Goal: Transaction & Acquisition: Download file/media

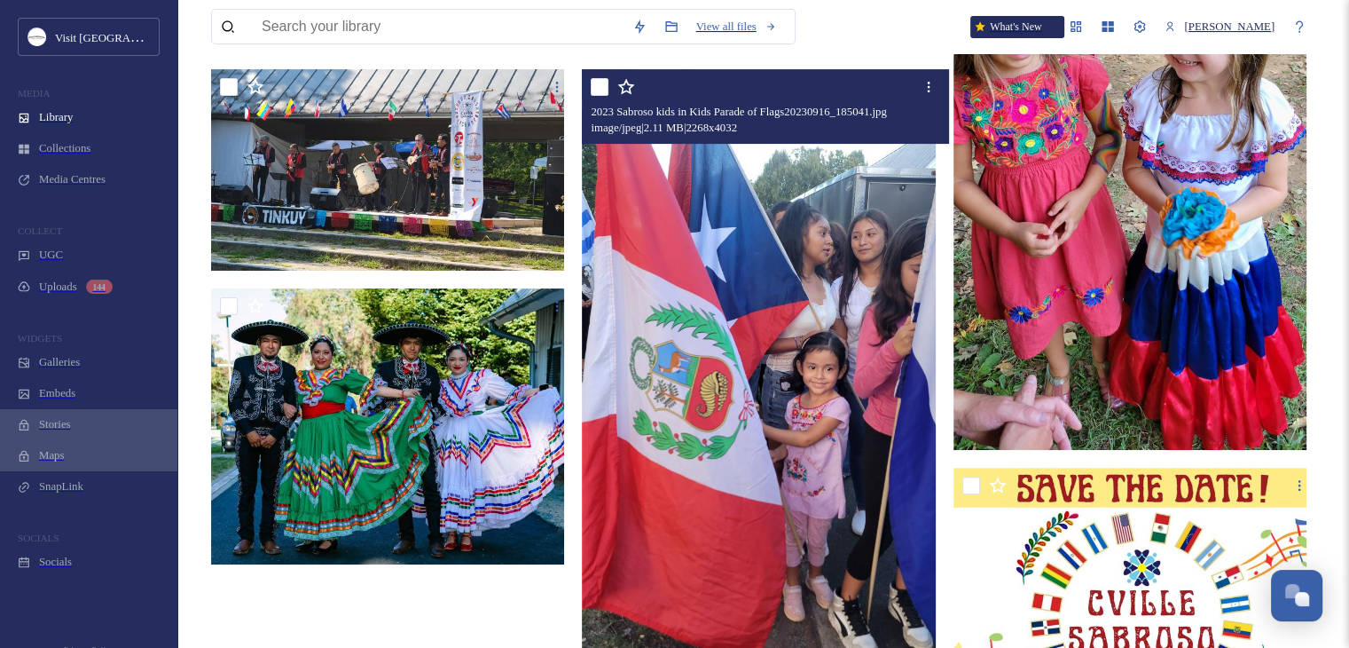
scroll to position [403, 0]
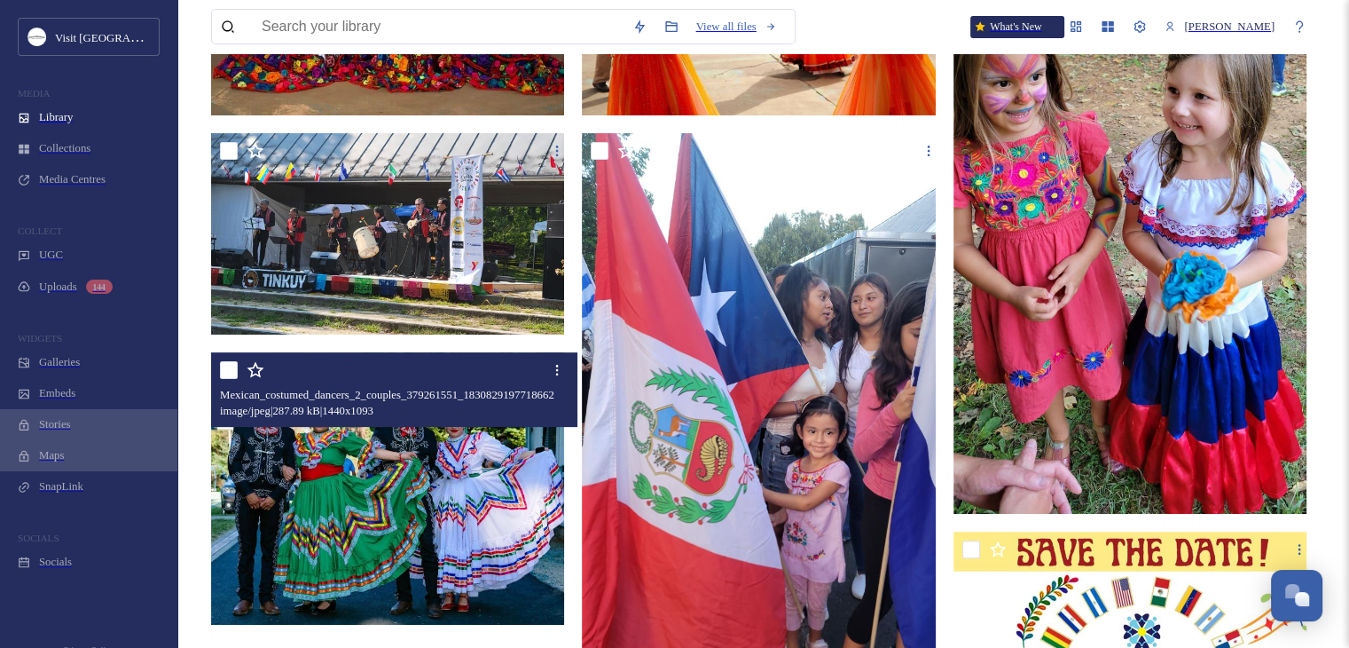
click at [482, 420] on img at bounding box center [390, 487] width 358 height 271
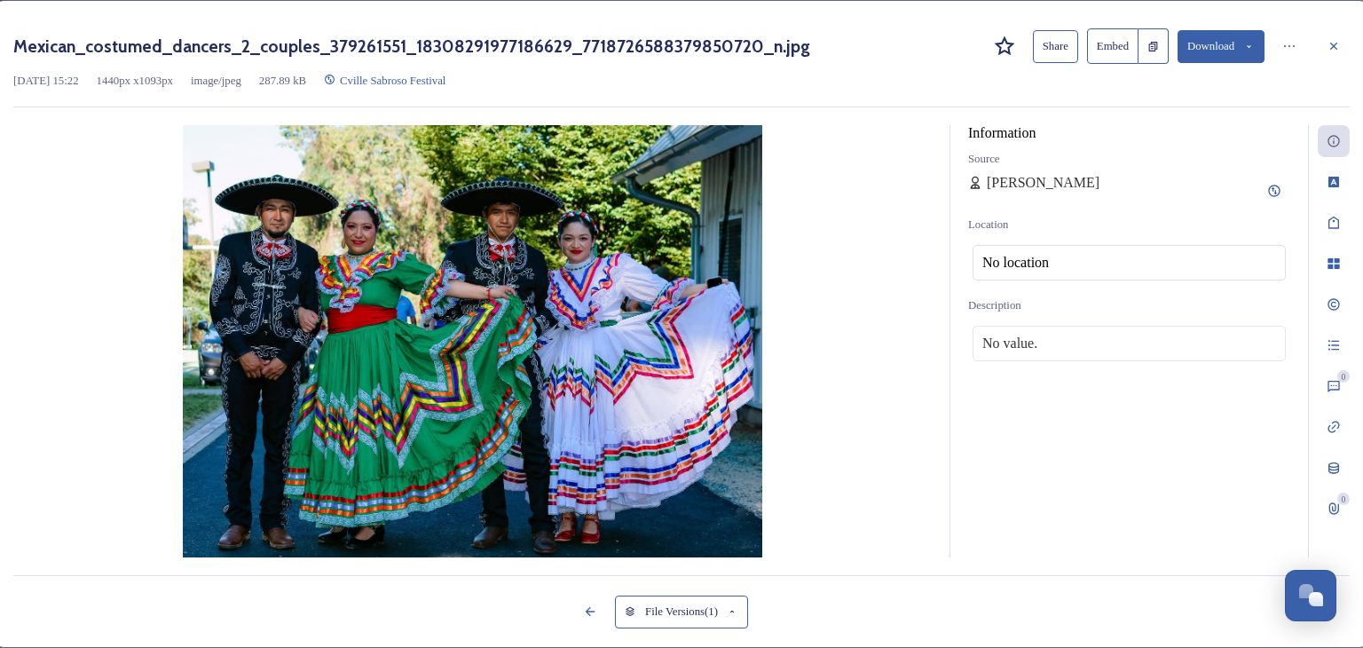
click at [1223, 55] on button "Download" at bounding box center [1220, 46] width 87 height 33
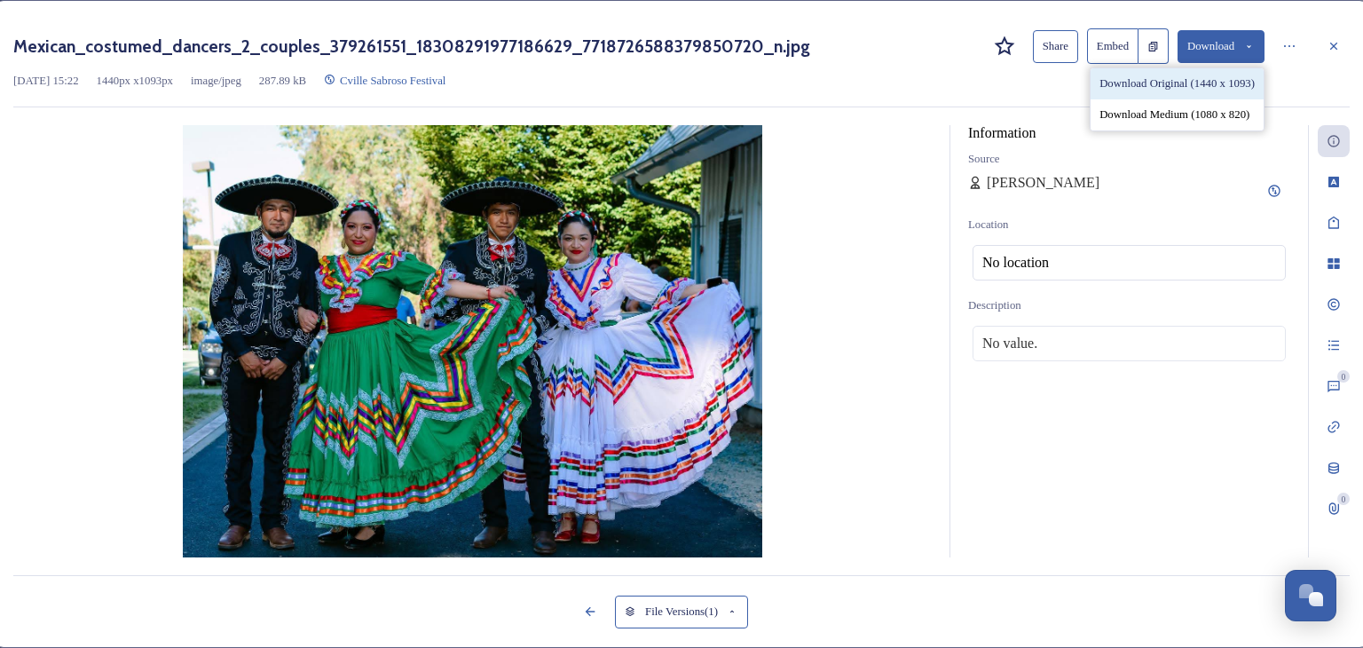
click at [1188, 99] on div "Download Original (1440 x 1093)" at bounding box center [1176, 83] width 173 height 31
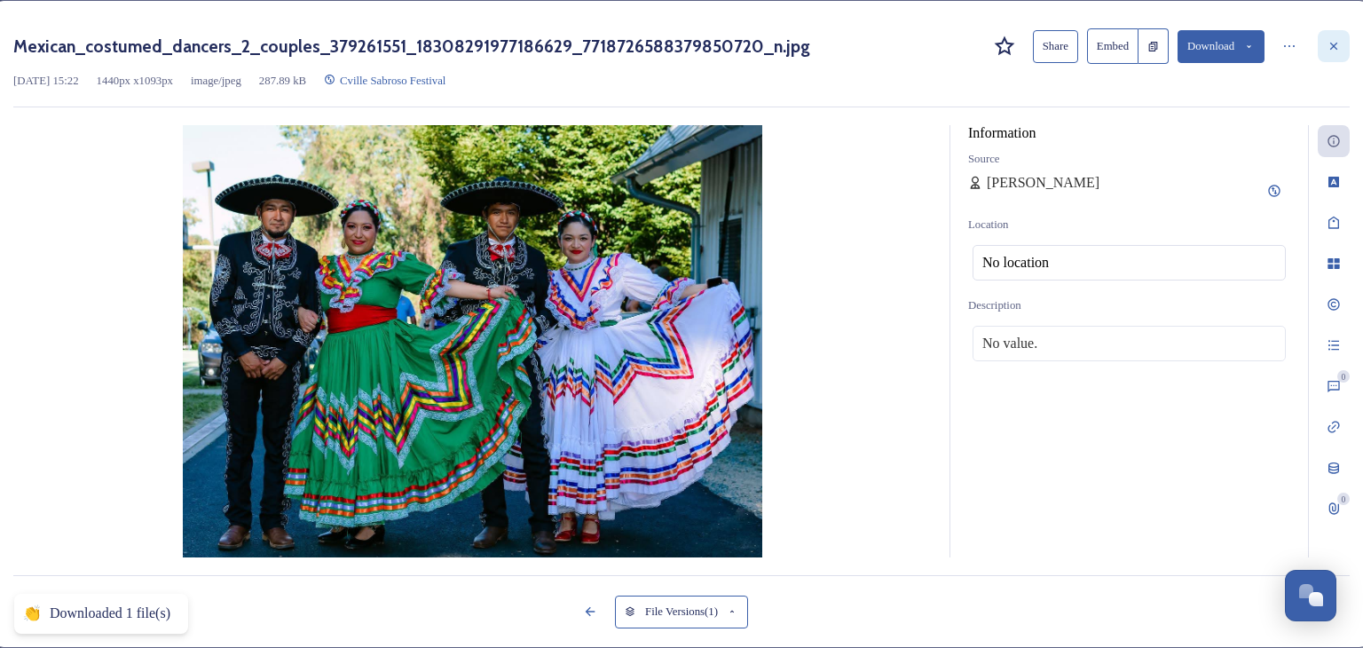
click at [1326, 52] on icon at bounding box center [1333, 46] width 14 height 14
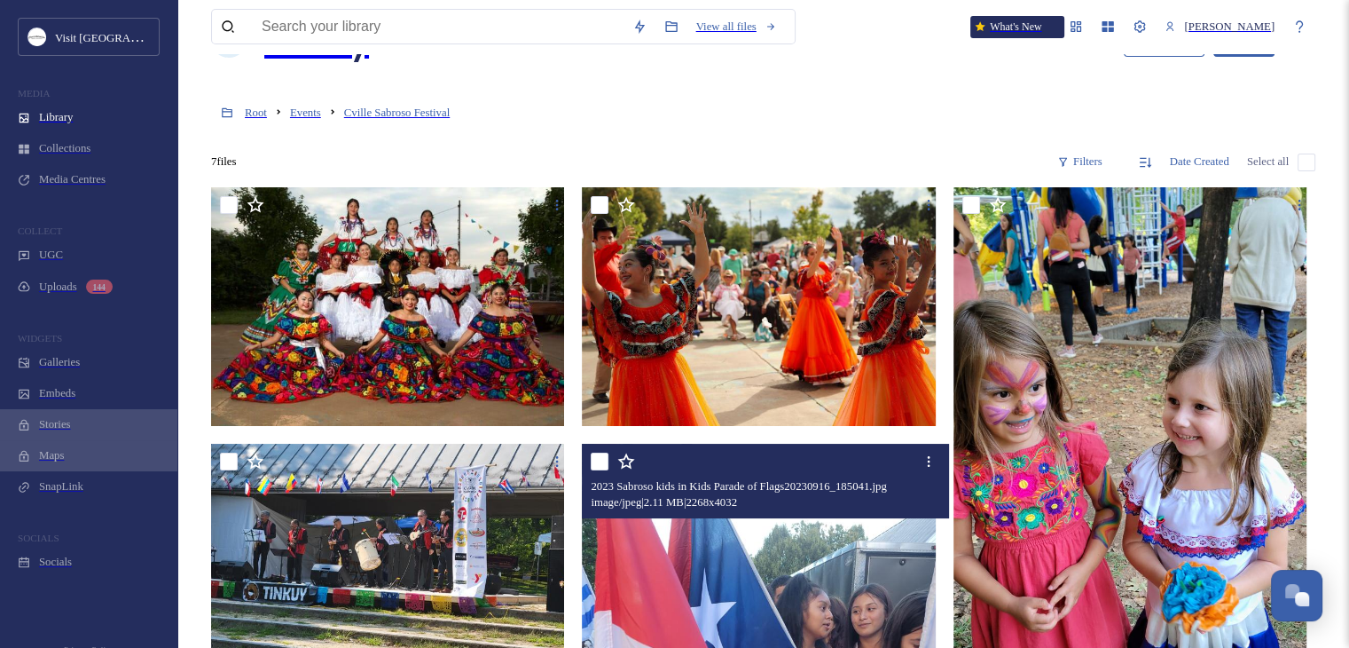
scroll to position [53, 0]
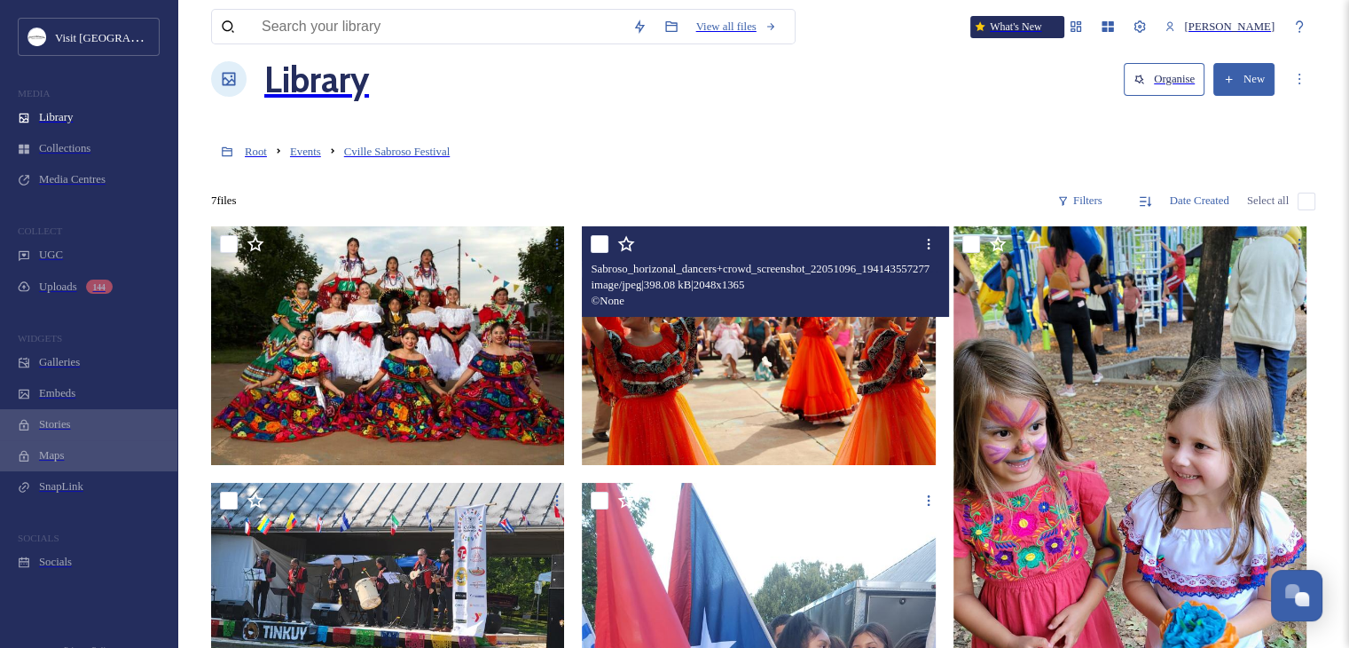
click at [797, 373] on img at bounding box center [761, 345] width 358 height 240
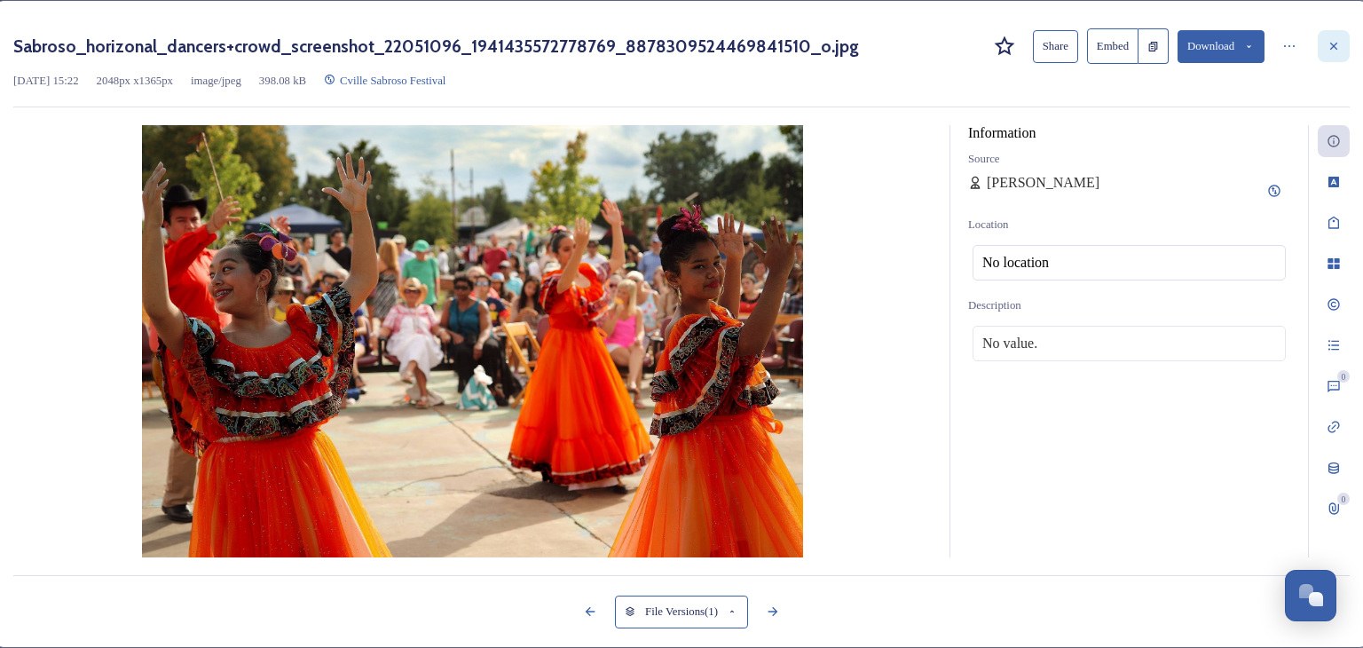
click at [1326, 53] on icon at bounding box center [1333, 46] width 14 height 14
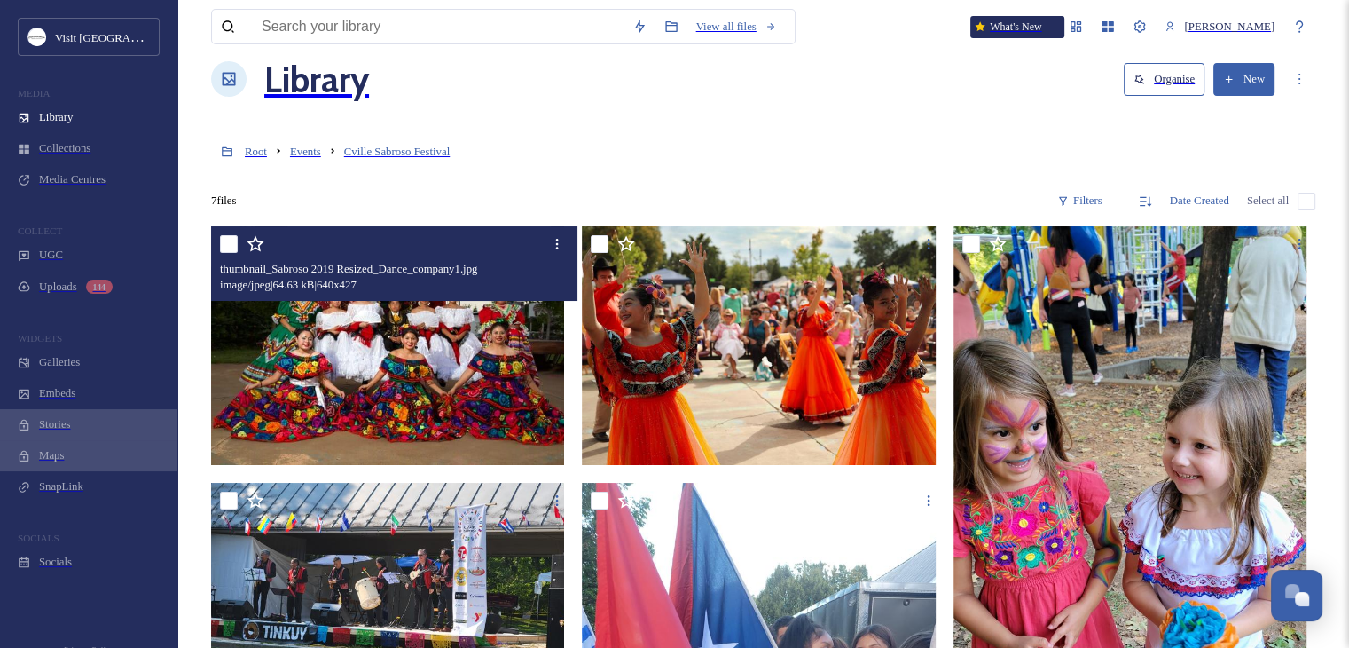
click at [481, 341] on img at bounding box center [390, 346] width 358 height 240
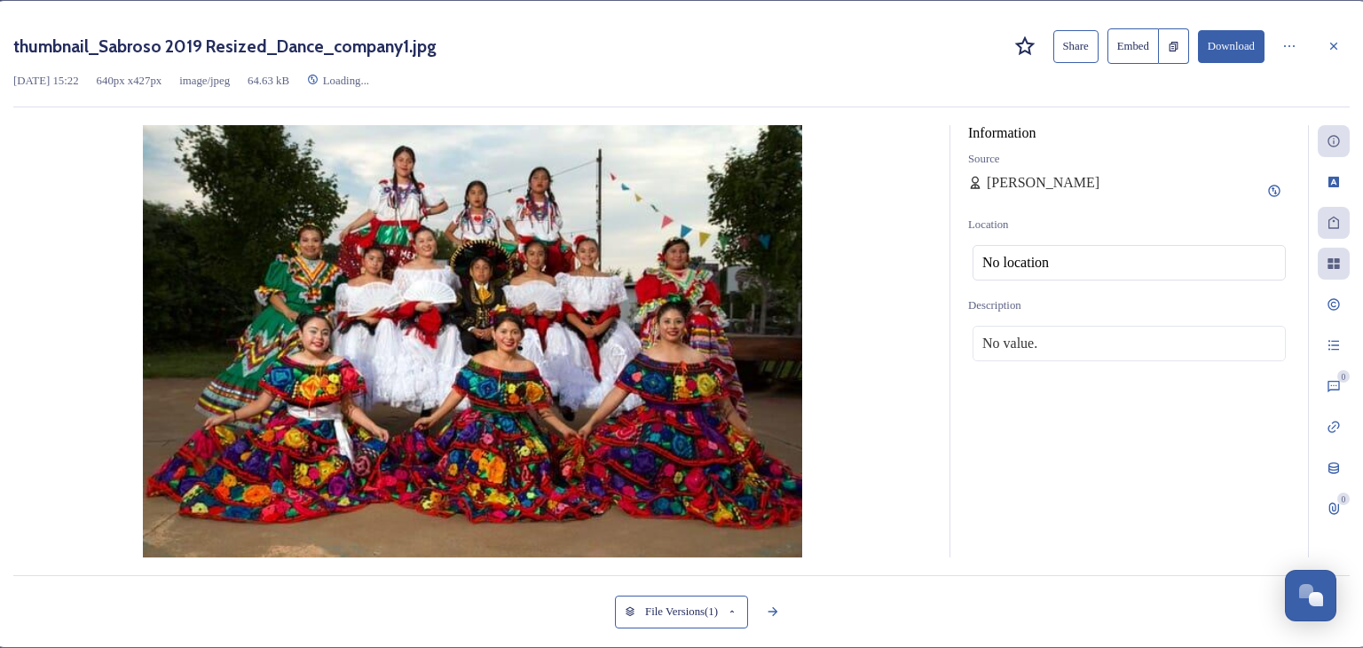
click at [481, 341] on img at bounding box center [472, 345] width 918 height 440
click at [1326, 43] on icon at bounding box center [1333, 46] width 14 height 14
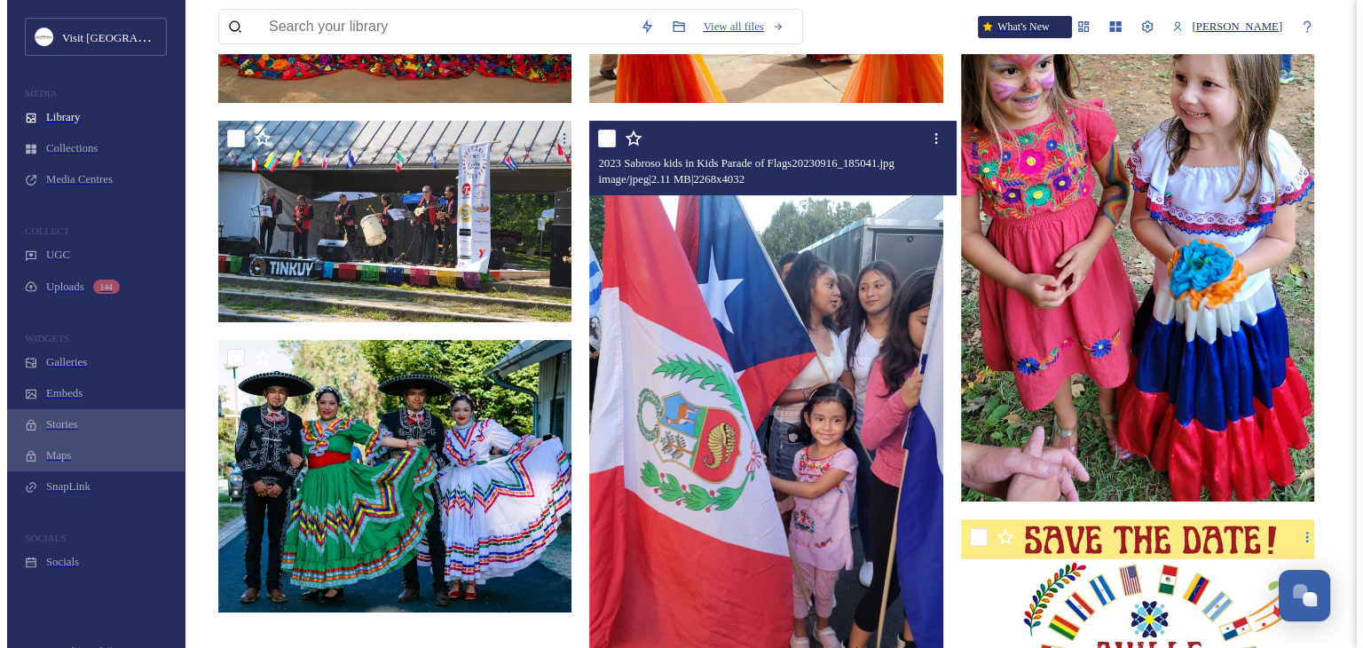
scroll to position [319, 0]
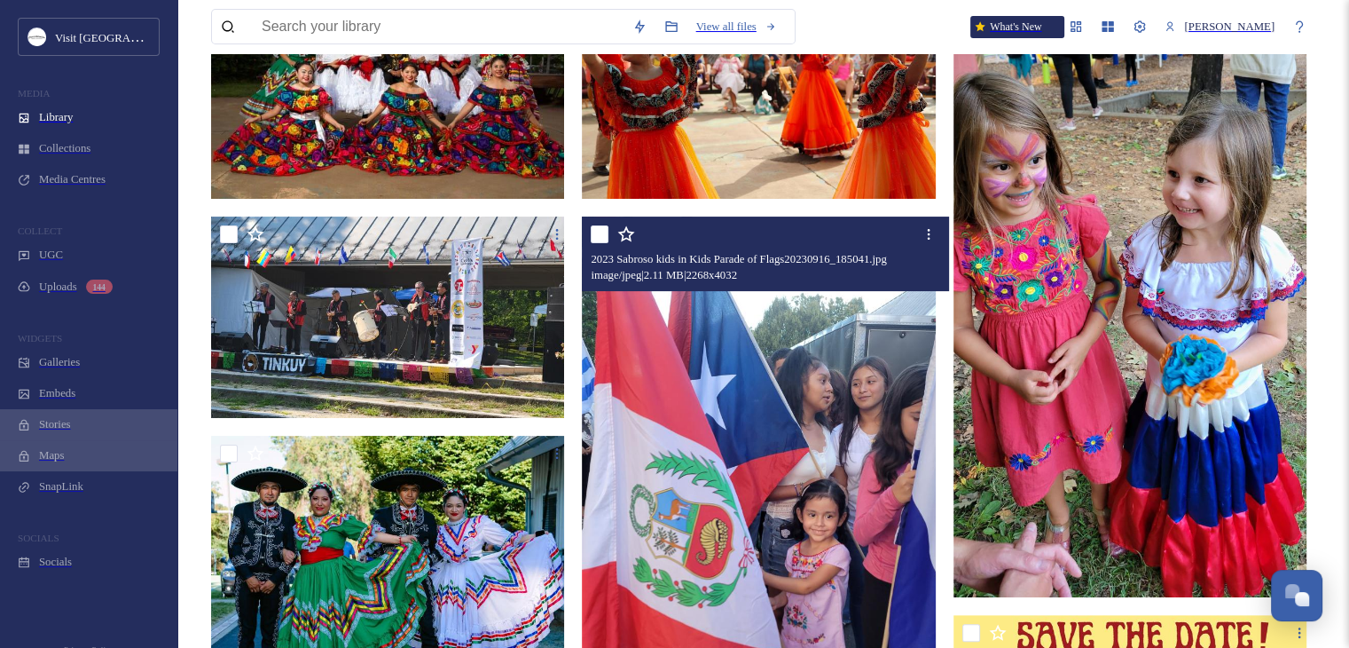
click at [836, 436] on img at bounding box center [761, 534] width 358 height 637
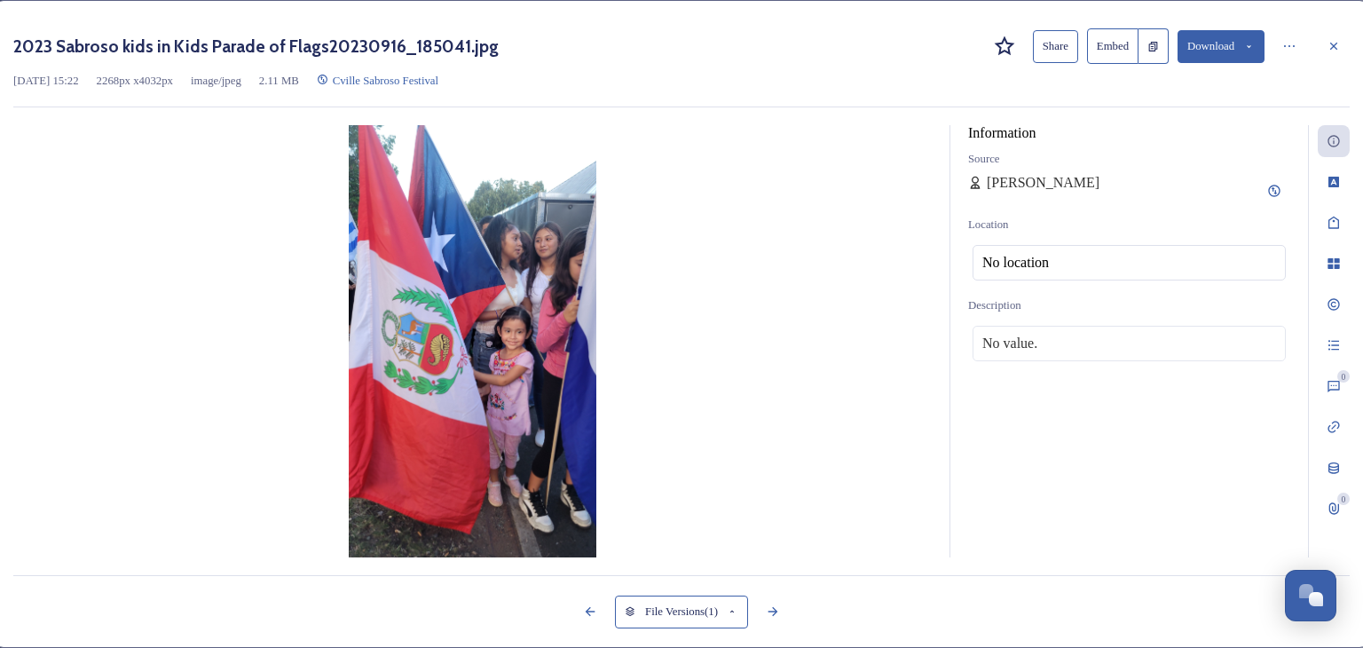
click at [1243, 52] on icon at bounding box center [1249, 47] width 12 height 12
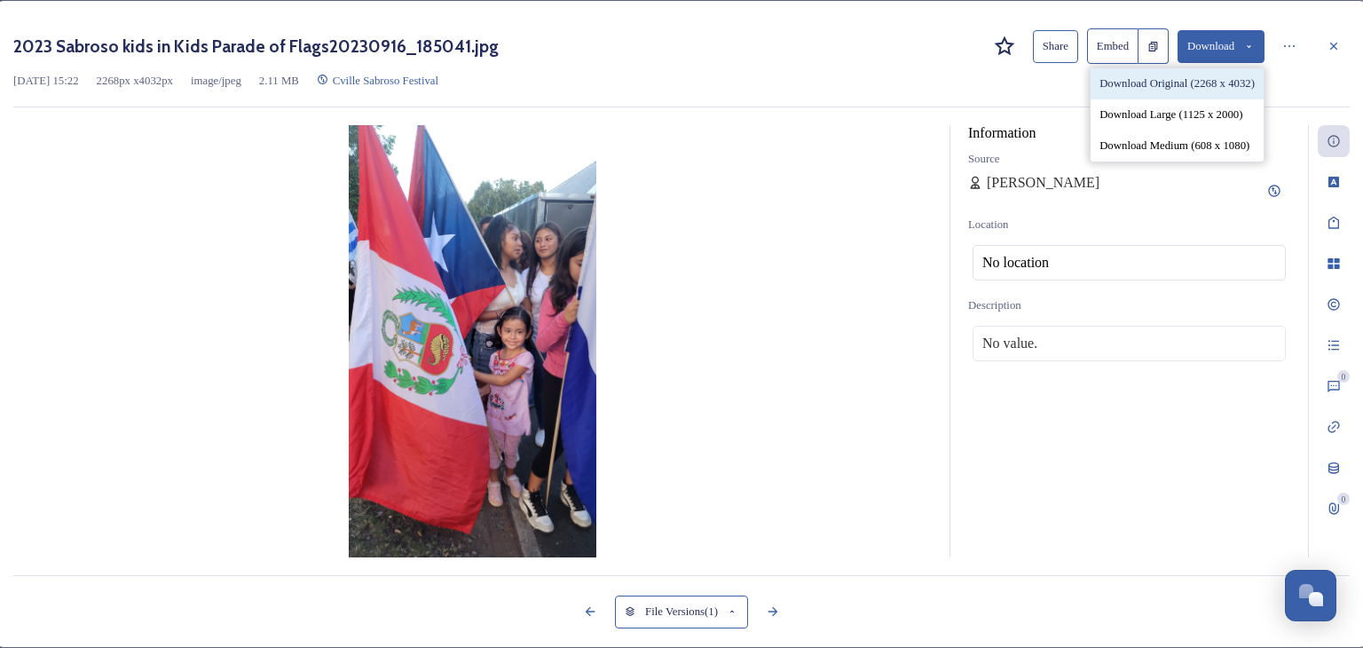
click at [1196, 99] on div "Download Original (2268 x 4032)" at bounding box center [1176, 83] width 173 height 31
